Goal: Information Seeking & Learning: Learn about a topic

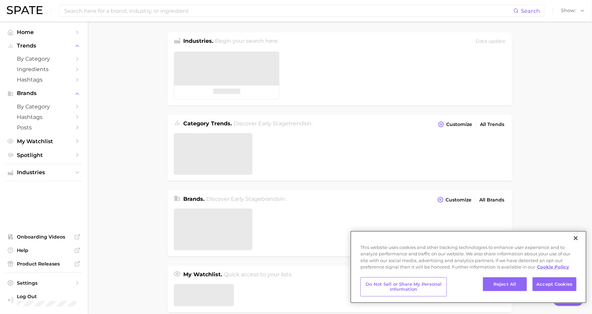
type textarea "x"
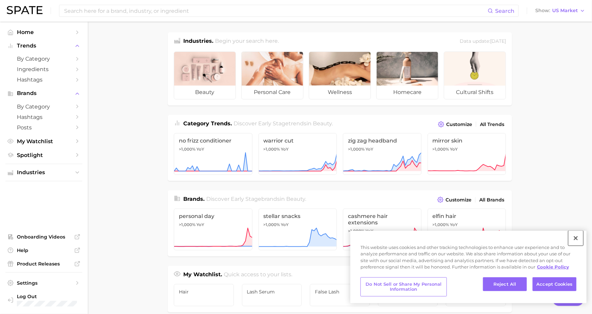
click at [575, 236] on button "Close" at bounding box center [575, 238] width 15 height 15
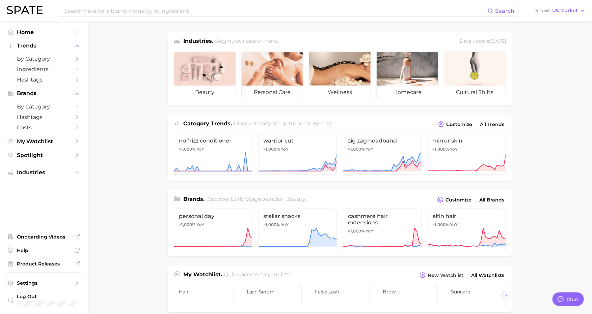
click at [128, 118] on main "Industries. Begin your search here. Data update: [DATE] beauty personal care we…" at bounding box center [340, 285] width 504 height 526
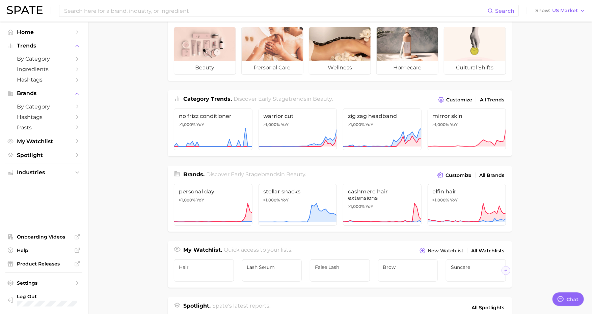
scroll to position [26, 0]
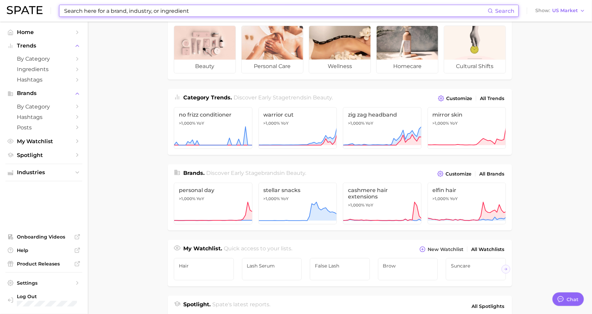
click at [83, 15] on input at bounding box center [275, 10] width 424 height 11
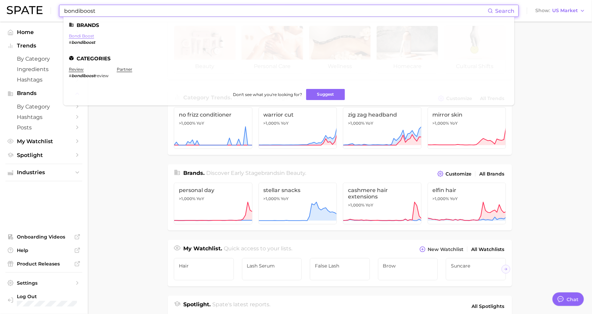
type input "bondiboost"
click at [80, 35] on link "bondi boost" at bounding box center [81, 35] width 25 height 5
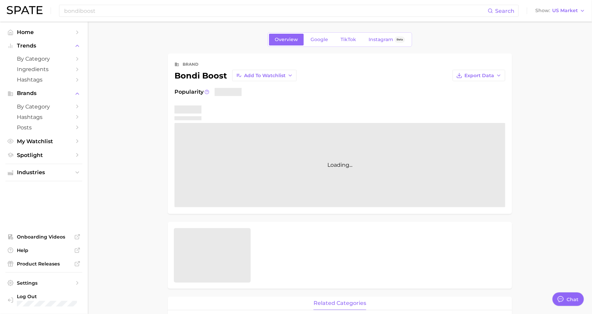
type textarea "x"
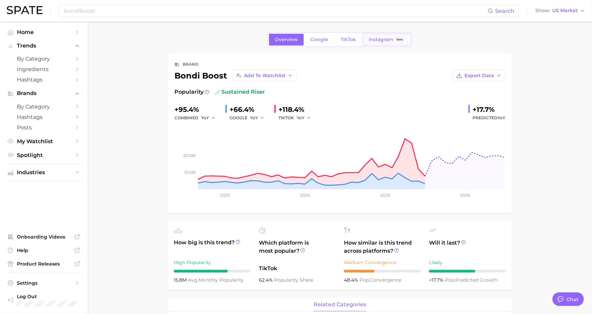
click at [380, 37] on span "Instagram" at bounding box center [380, 40] width 25 height 6
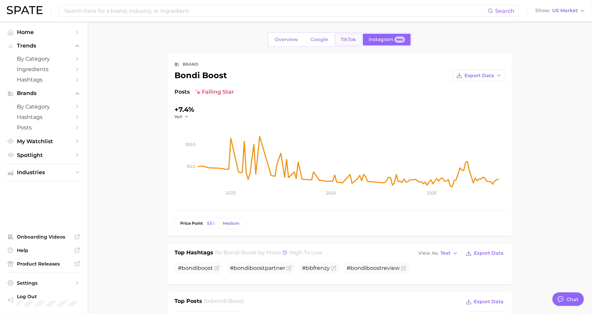
click at [344, 40] on span "TikTok" at bounding box center [348, 40] width 16 height 6
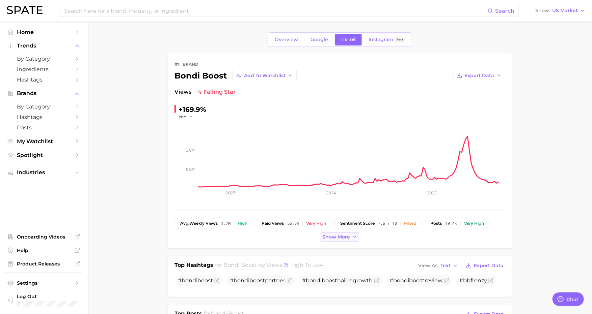
click at [327, 237] on span "Show more" at bounding box center [336, 237] width 28 height 6
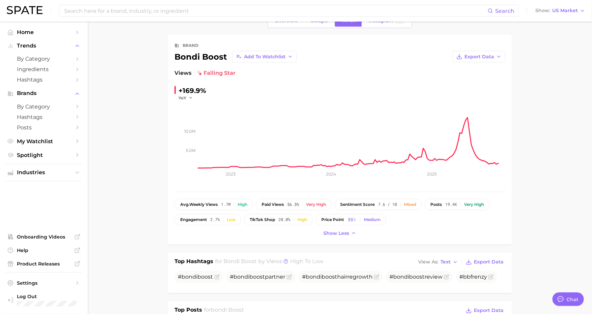
scroll to position [18, 0]
click at [281, 219] on span "20.0%" at bounding box center [284, 221] width 12 height 5
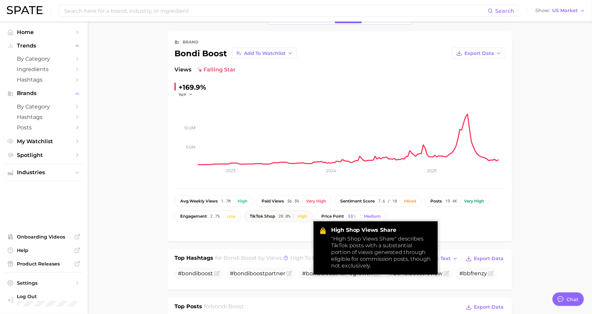
scroll to position [24, 0]
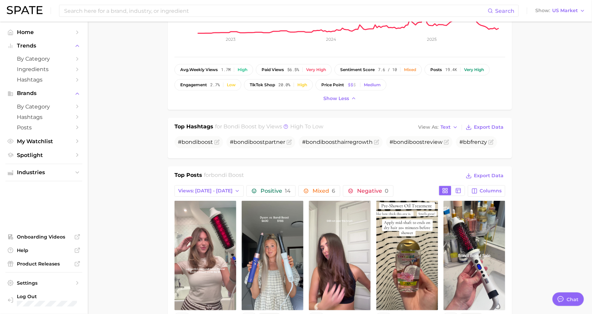
scroll to position [221, 0]
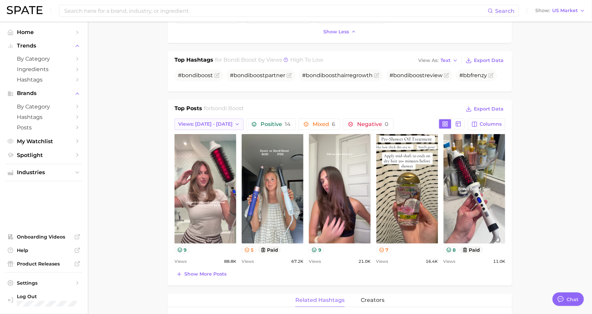
click at [234, 124] on icon "button" at bounding box center [236, 124] width 5 height 5
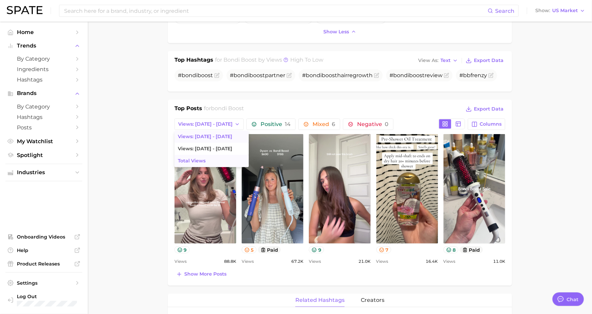
click at [213, 160] on button "Total Views" at bounding box center [211, 161] width 74 height 12
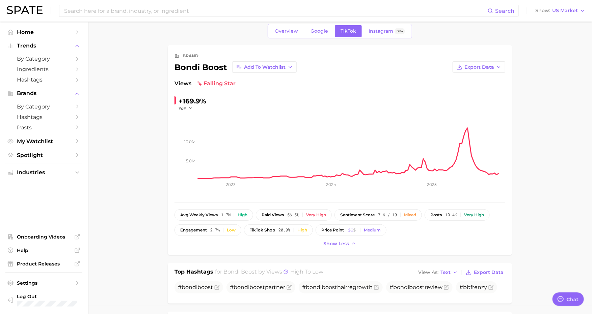
scroll to position [0, 0]
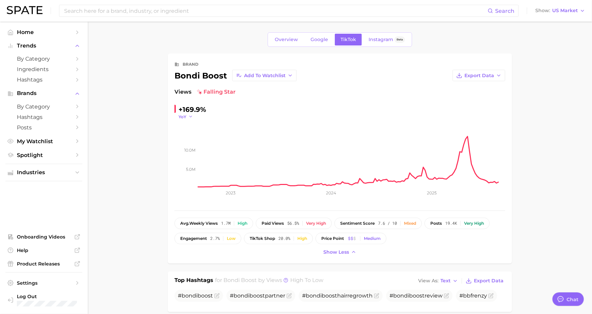
click at [187, 116] on button "YoY" at bounding box center [185, 117] width 15 height 6
click at [408, 222] on div "Mixed" at bounding box center [410, 223] width 12 height 5
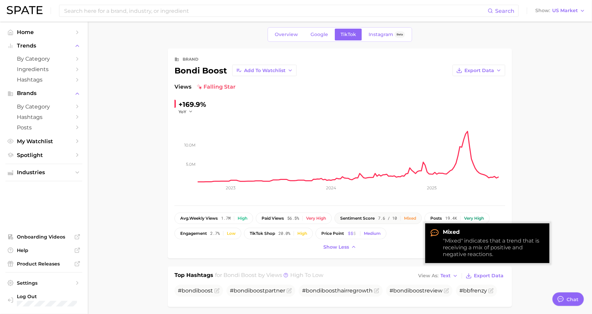
scroll to position [6, 0]
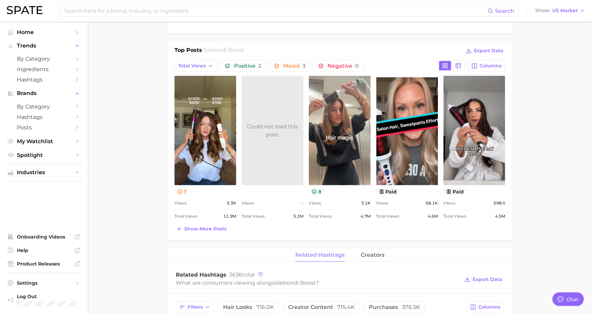
scroll to position [278, 0]
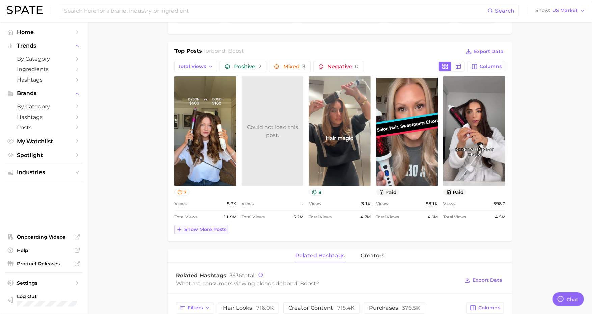
click at [198, 229] on span "Show more posts" at bounding box center [205, 230] width 42 height 6
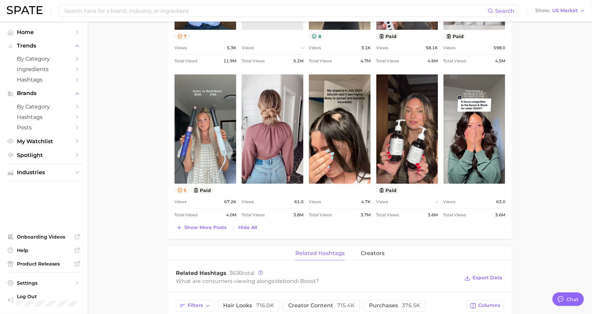
scroll to position [435, 0]
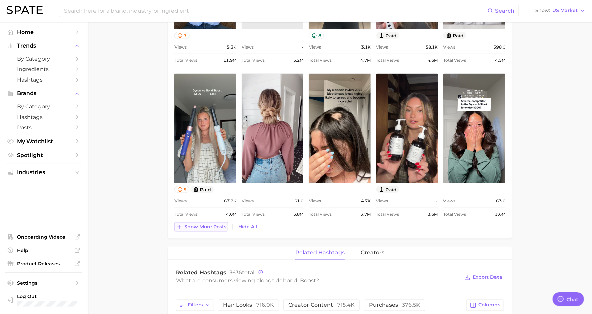
click at [190, 227] on span "Show more posts" at bounding box center [205, 227] width 42 height 6
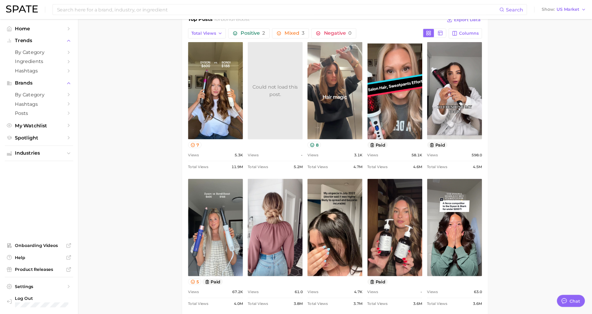
scroll to position [305, 0]
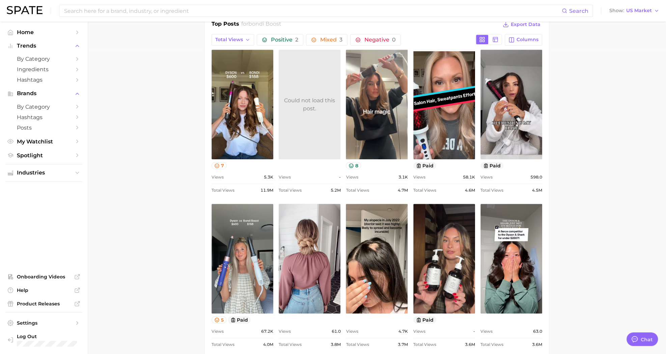
type textarea "x"
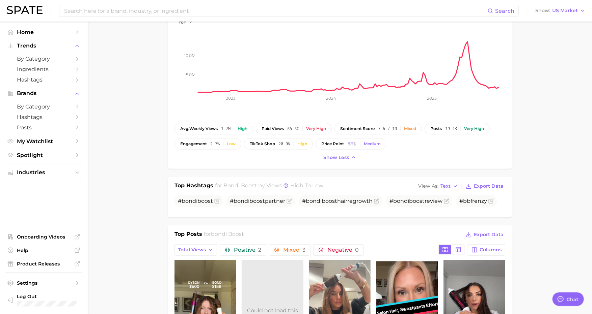
scroll to position [0, 0]
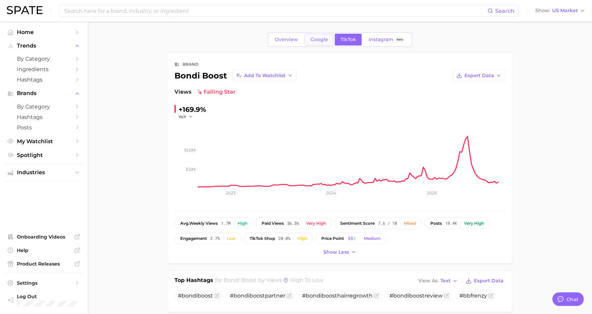
click at [311, 39] on span "Google" at bounding box center [319, 40] width 18 height 6
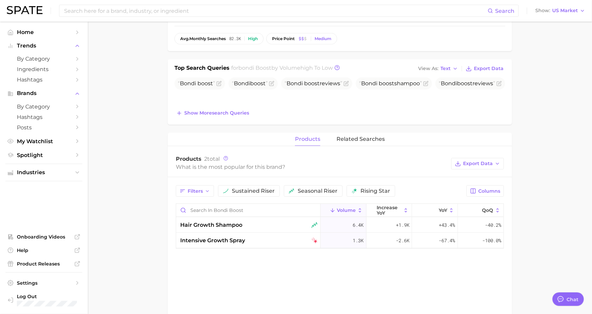
scroll to position [190, 0]
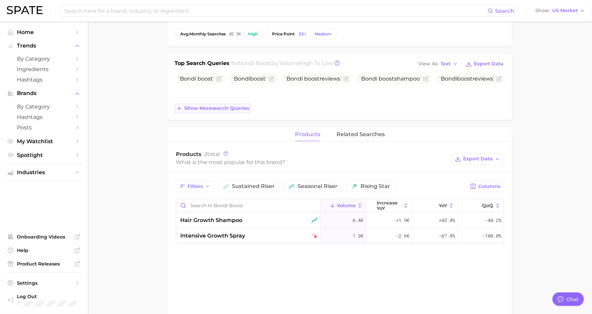
click at [209, 108] on span "Show more search queries" at bounding box center [216, 109] width 65 height 6
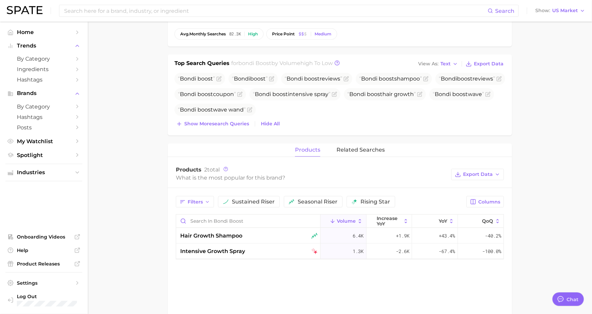
click at [129, 105] on main "Overview Google TikTok Instagram Beta brand bondi boost Add to Watchlist Export…" at bounding box center [340, 140] width 504 height 617
click at [216, 123] on span "Show more search queries" at bounding box center [216, 124] width 65 height 6
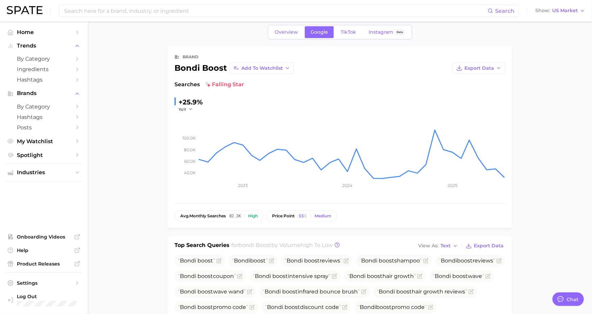
scroll to position [6, 0]
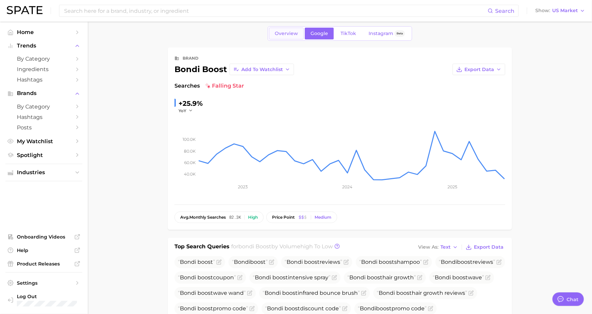
click at [290, 34] on span "Overview" at bounding box center [286, 34] width 23 height 6
